Goal: Information Seeking & Learning: Find specific fact

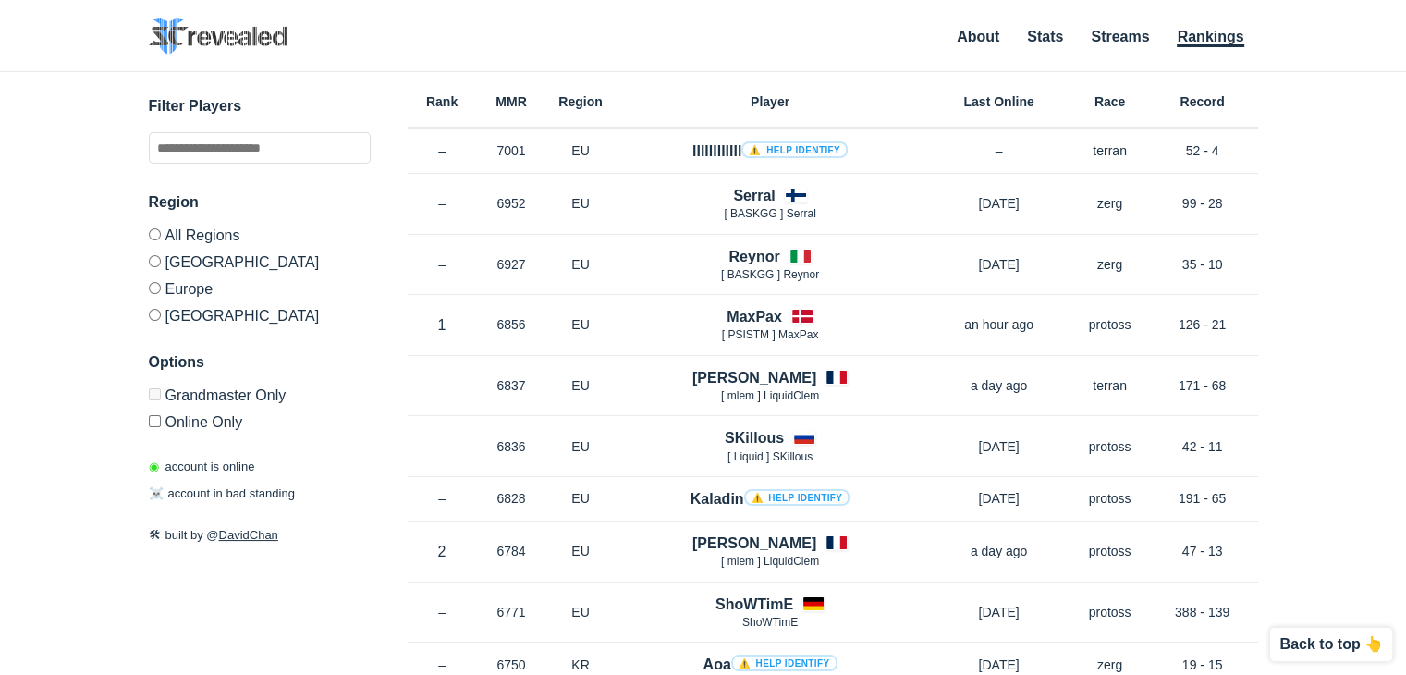
click at [187, 291] on label "Europe" at bounding box center [260, 287] width 222 height 27
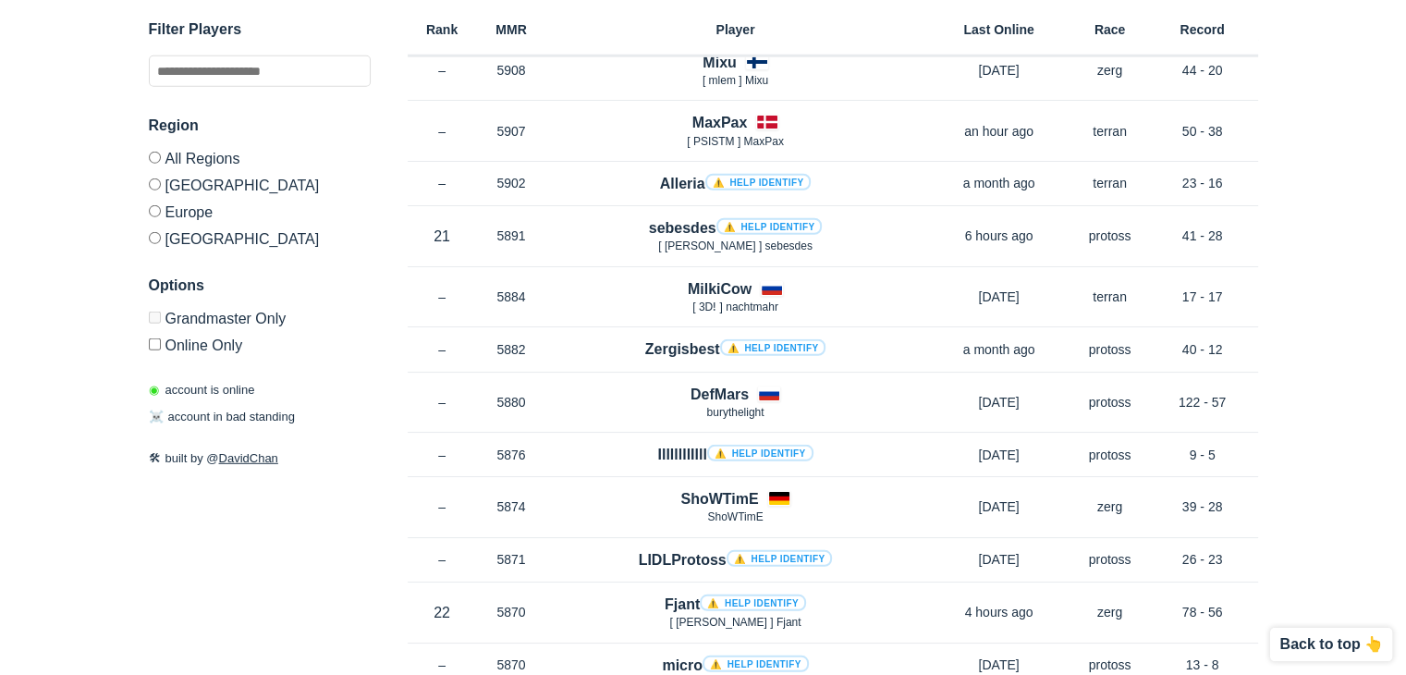
scroll to position [5109, 0]
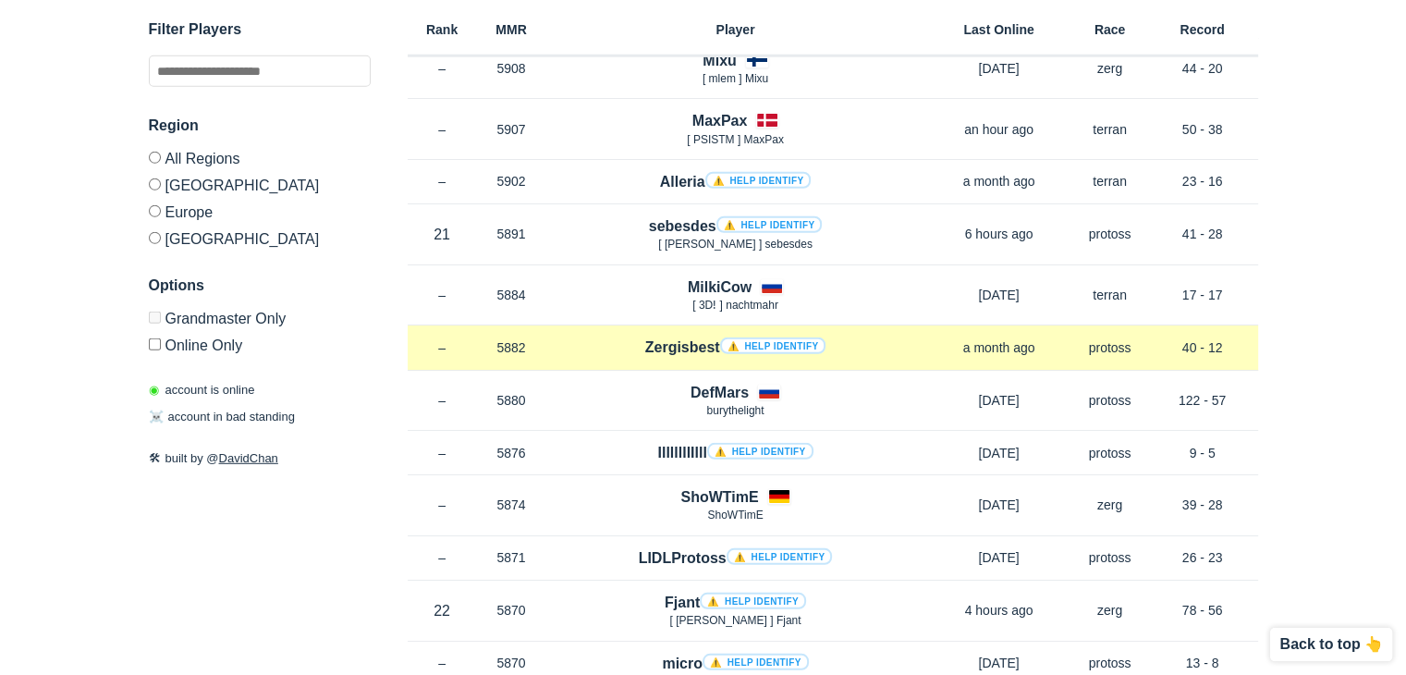
click at [664, 336] on h4 "Zergisbest ⚠️ Help identify" at bounding box center [735, 346] width 181 height 21
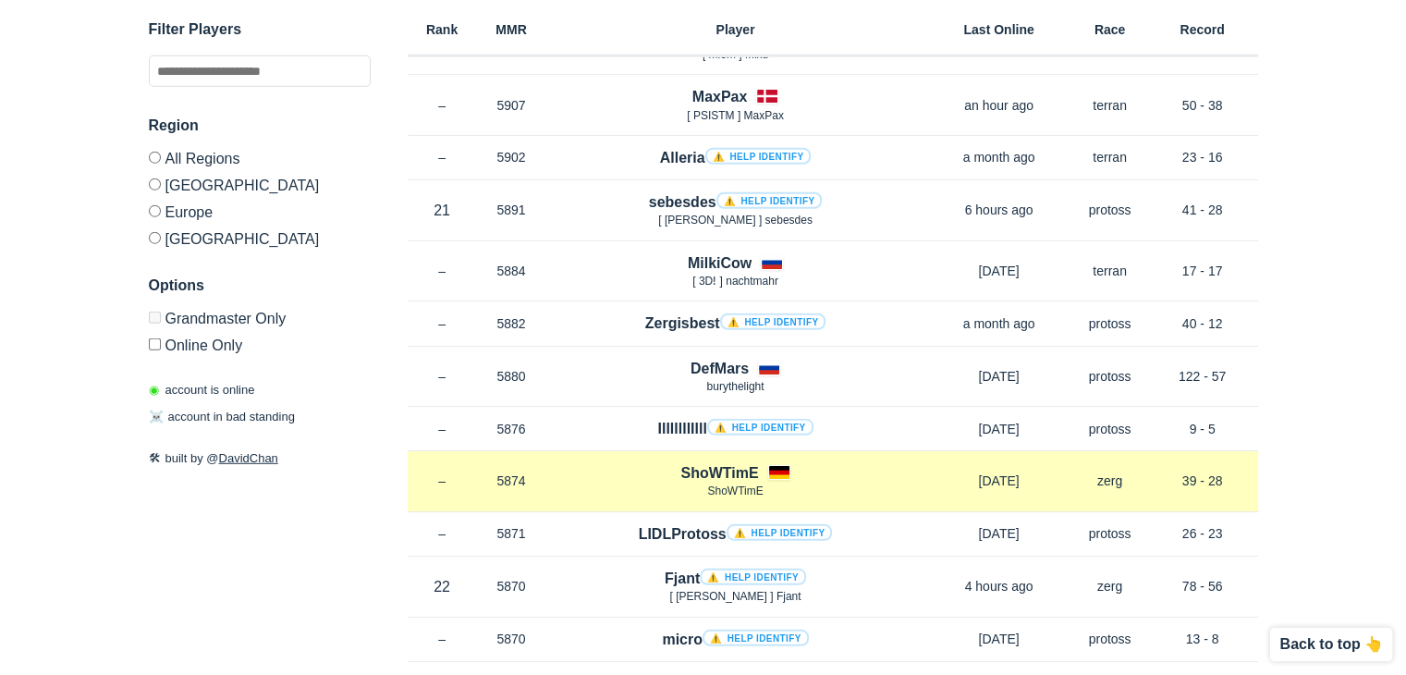
scroll to position [5131, 0]
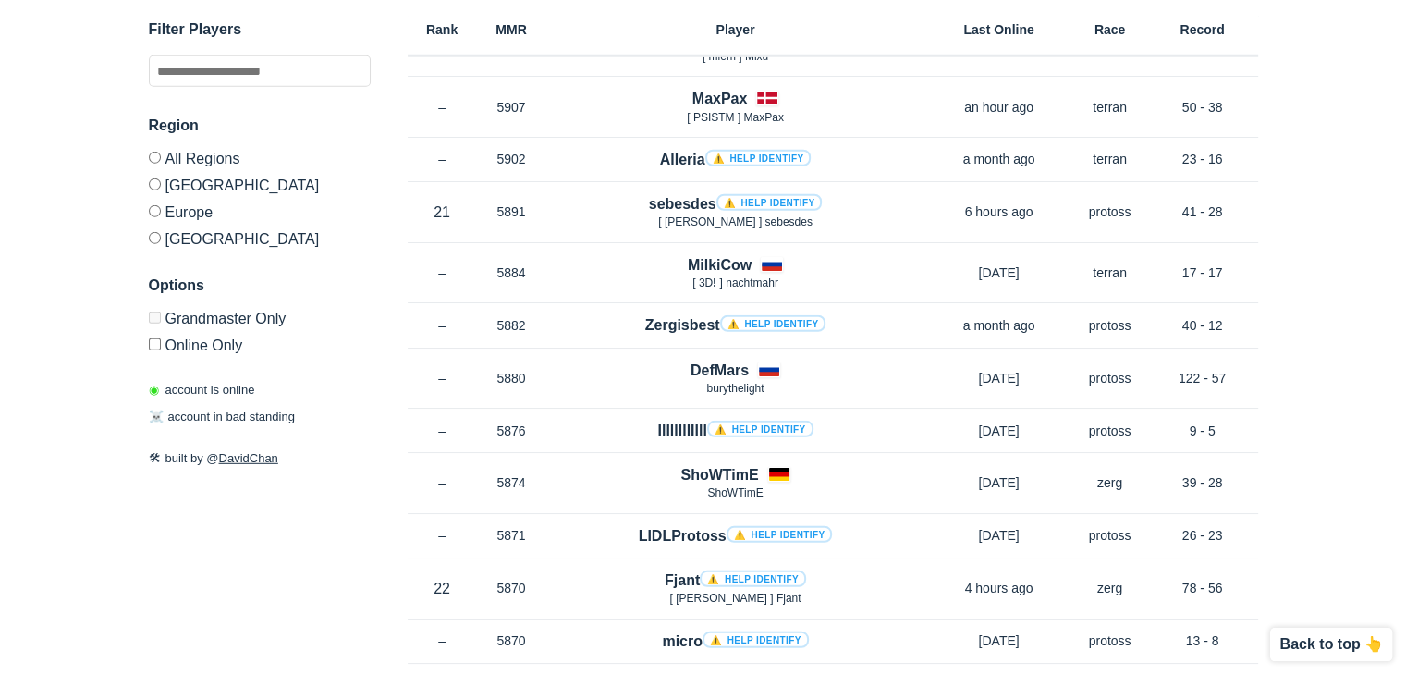
click at [188, 188] on label "[GEOGRAPHIC_DATA]" at bounding box center [260, 184] width 222 height 27
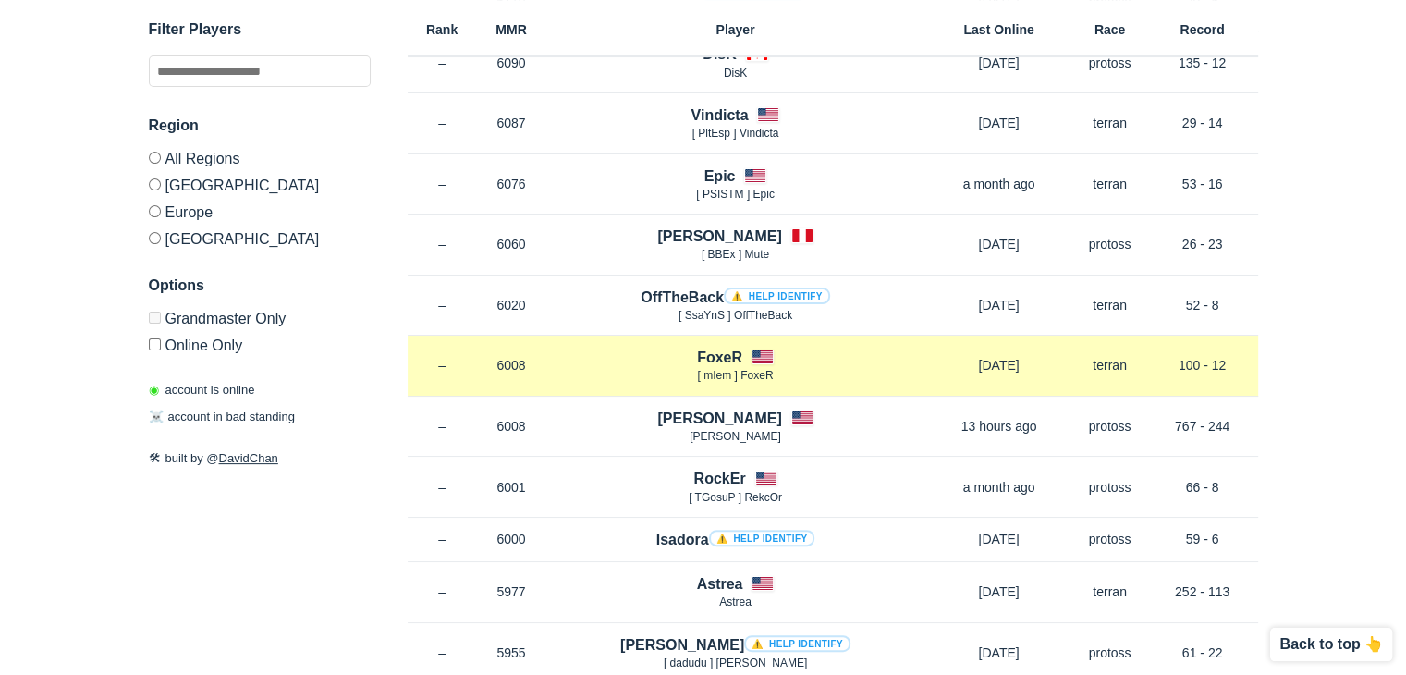
scroll to position [403, 0]
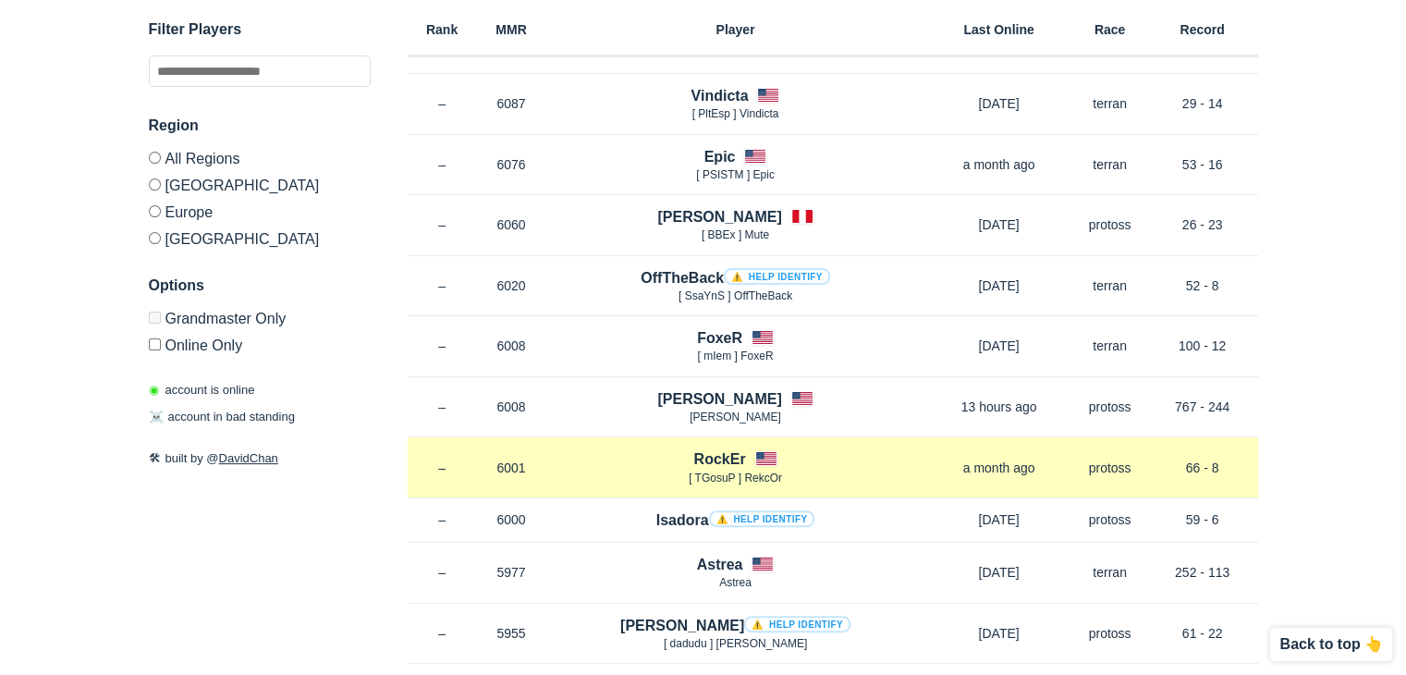
click at [838, 482] on p "[ TGosuP ] RekcOr" at bounding box center [735, 478] width 379 height 16
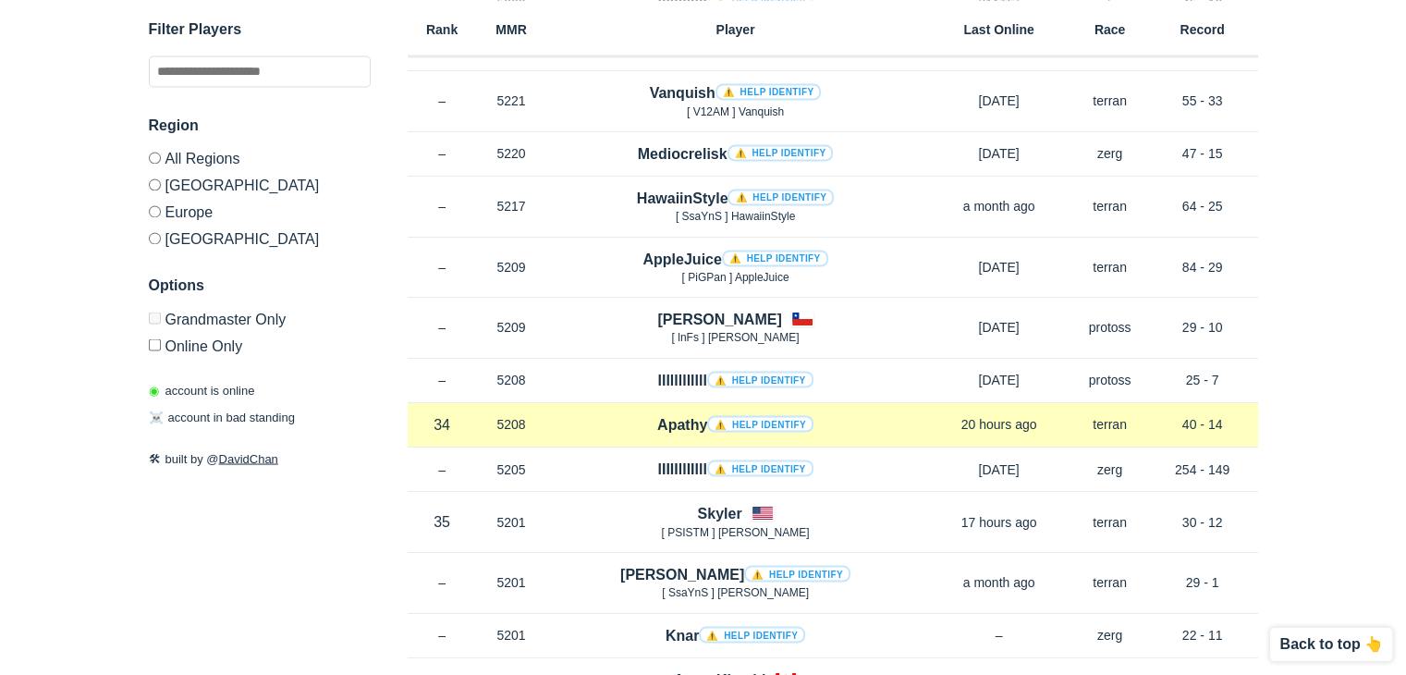
scroll to position [10231, 0]
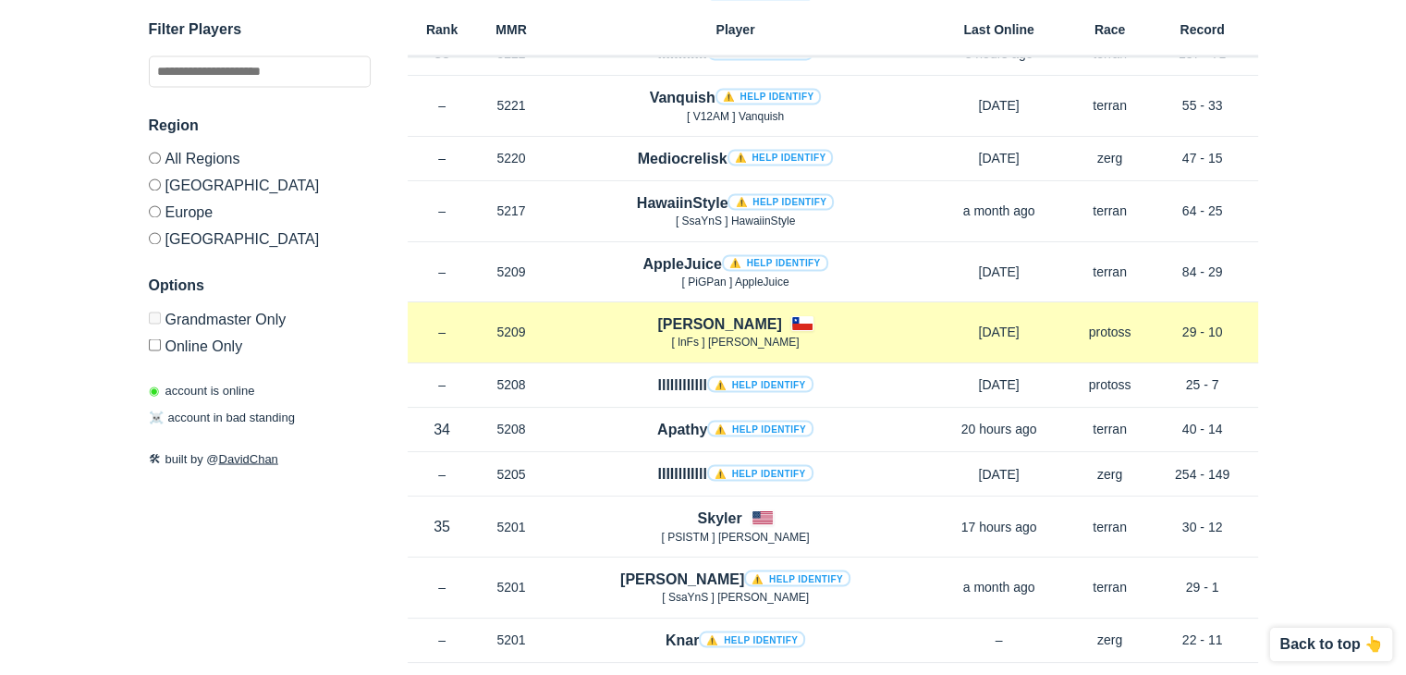
click at [735, 313] on h4 "[PERSON_NAME]" at bounding box center [719, 323] width 124 height 21
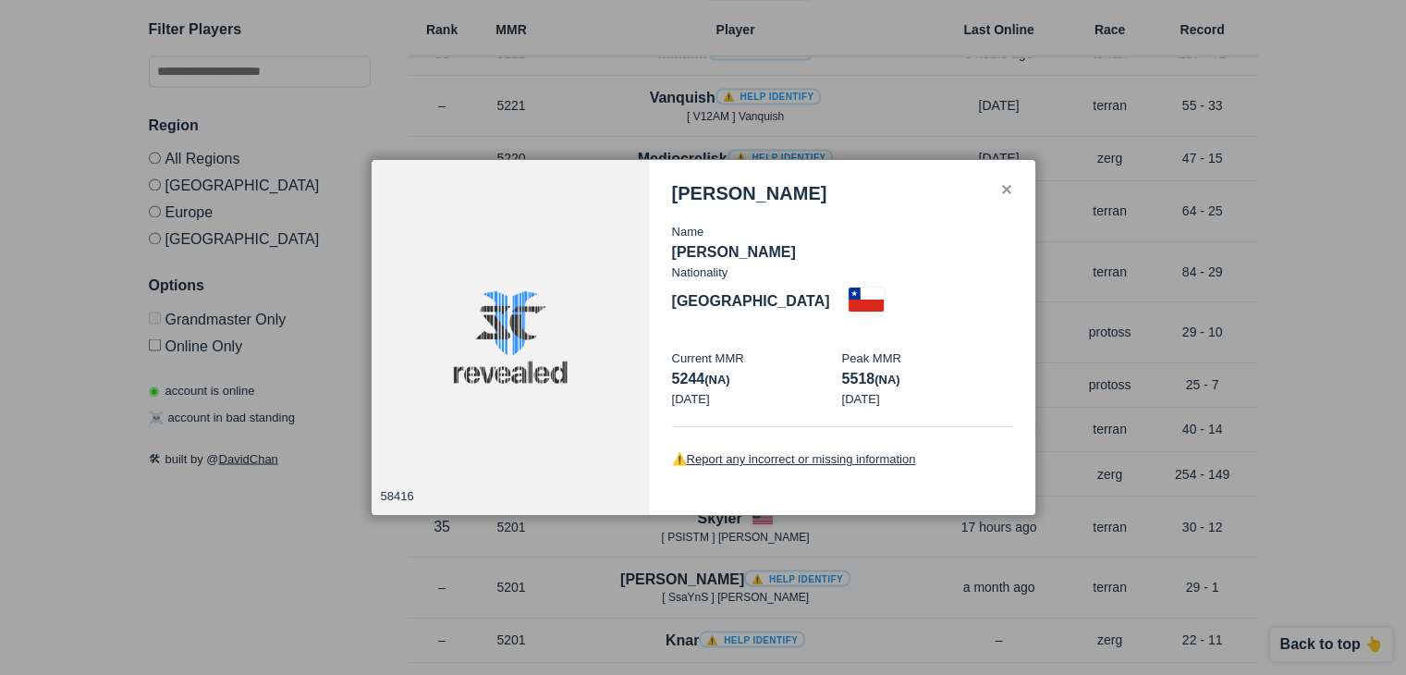
click at [495, 292] on div "58416" at bounding box center [510, 337] width 277 height 355
click at [1072, 363] on div at bounding box center [703, 337] width 1406 height 675
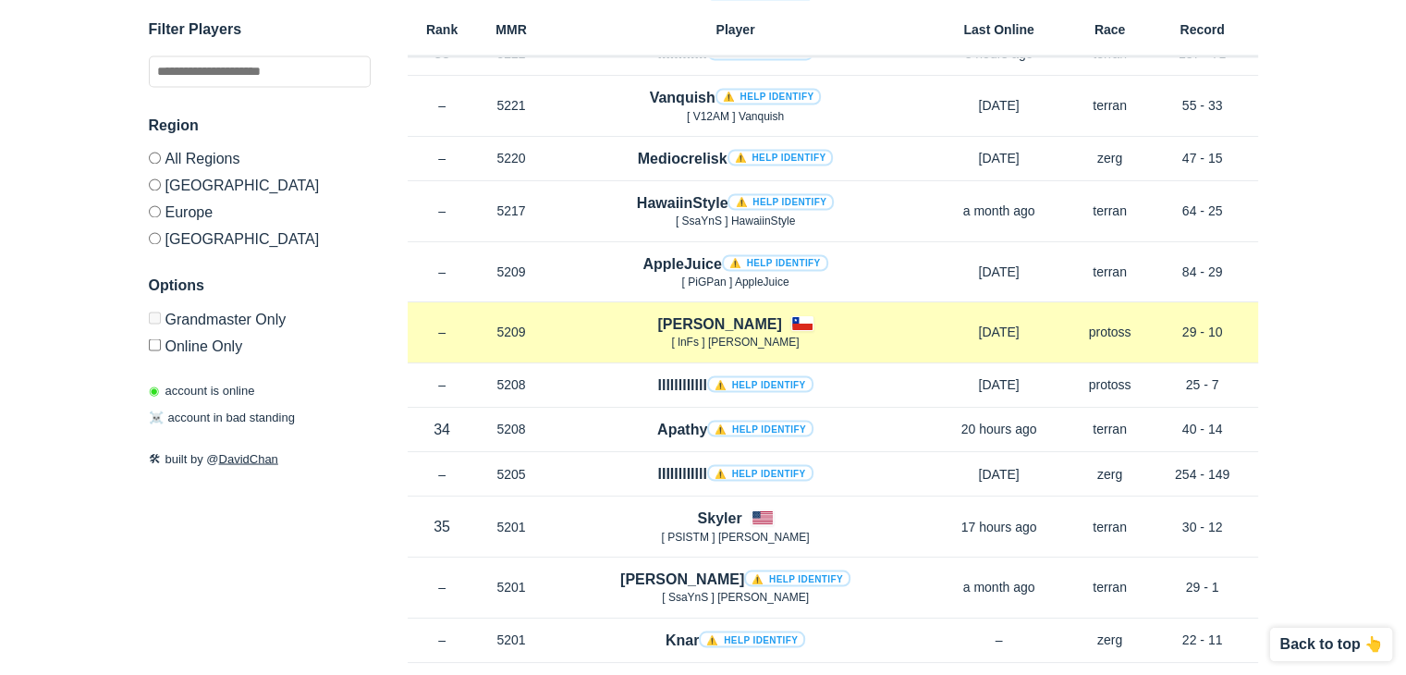
click at [791, 316] on div at bounding box center [802, 323] width 22 height 15
click at [721, 335] on span "[ lnFs ] [PERSON_NAME]" at bounding box center [735, 341] width 128 height 13
click at [791, 316] on div at bounding box center [802, 323] width 22 height 15
click at [706, 313] on h4 "[PERSON_NAME]" at bounding box center [719, 323] width 124 height 21
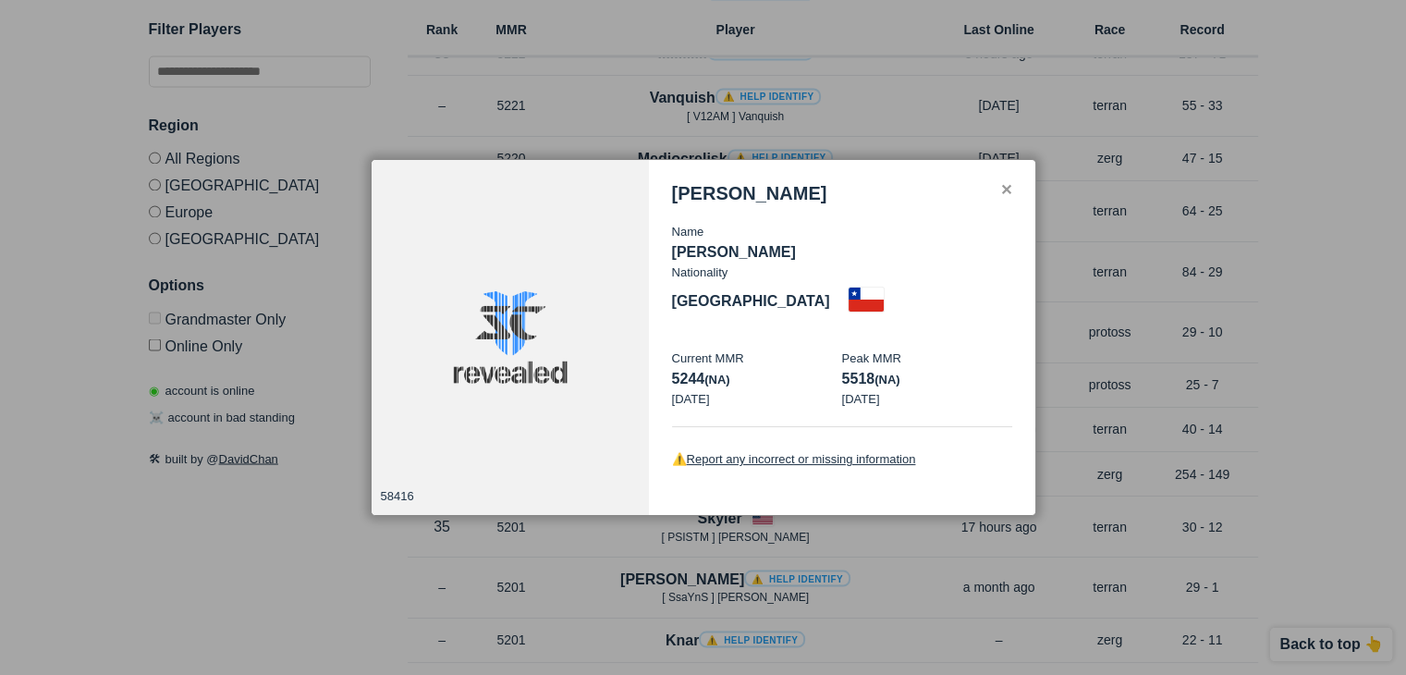
drag, startPoint x: 676, startPoint y: 279, endPoint x: 829, endPoint y: 279, distance: 153.4
click at [829, 263] on p "[PERSON_NAME]" at bounding box center [842, 252] width 340 height 22
click at [710, 64] on div at bounding box center [703, 337] width 1406 height 675
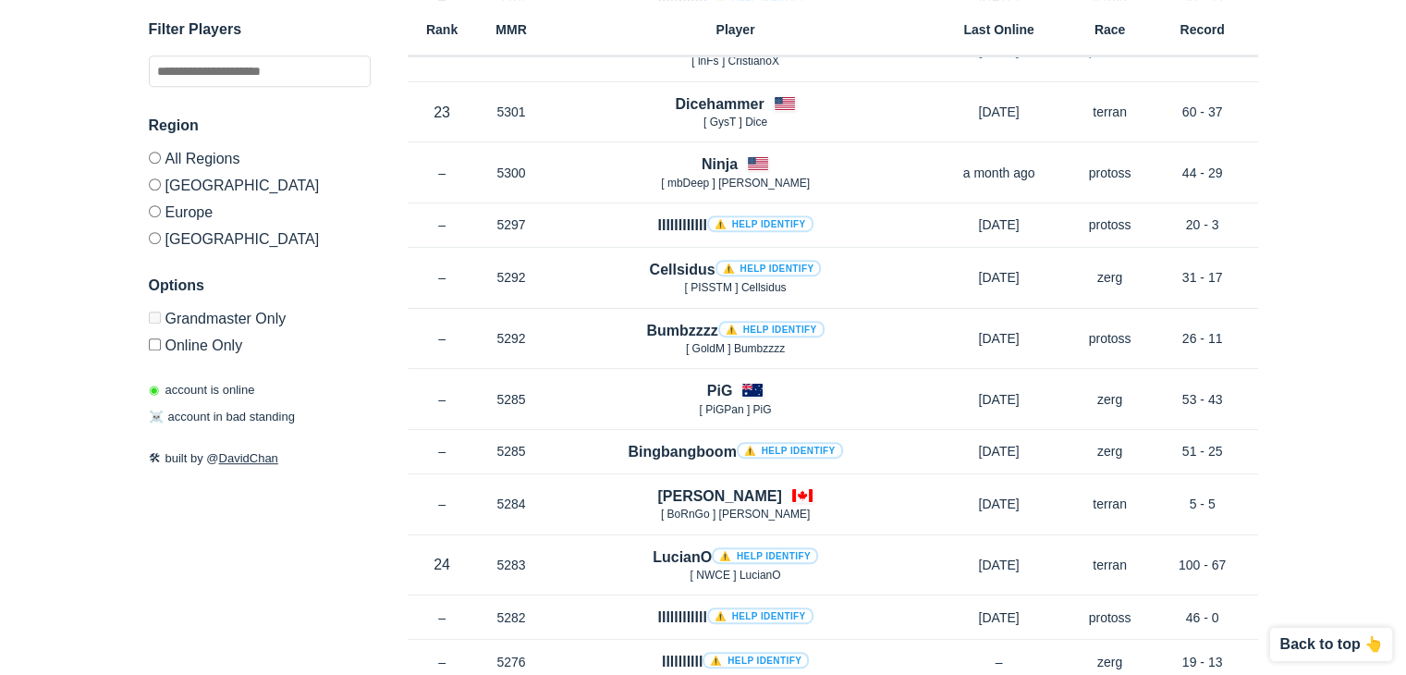
scroll to position [7863, 0]
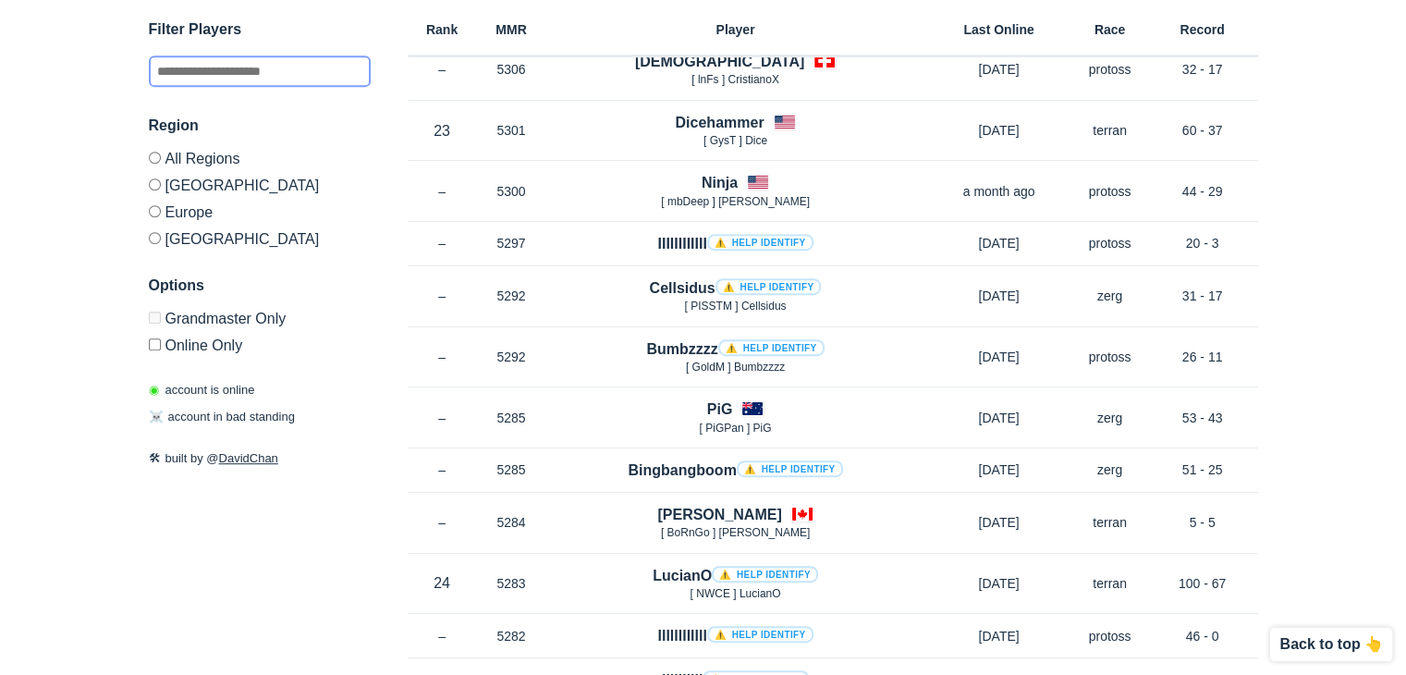
click at [323, 75] on input "text" at bounding box center [260, 70] width 222 height 31
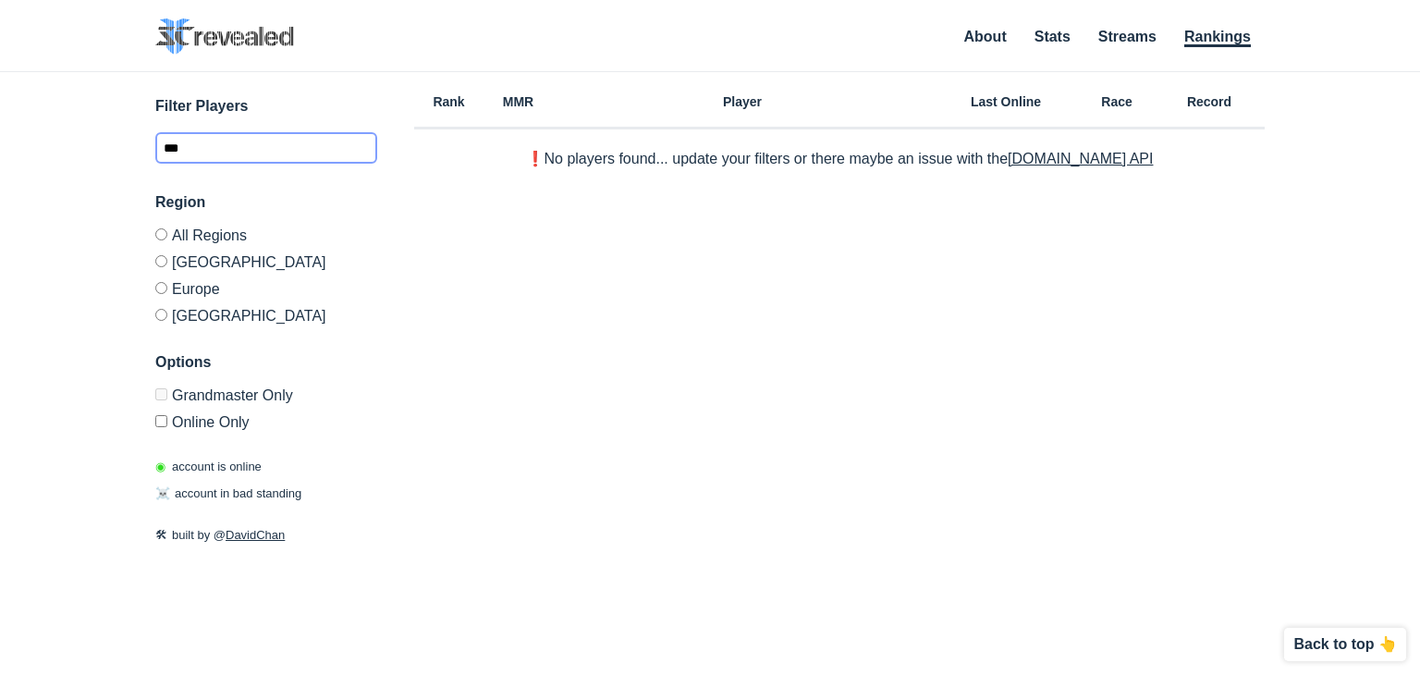
type input "***"
click at [241, 23] on img at bounding box center [224, 36] width 139 height 36
